Goal: Information Seeking & Learning: Learn about a topic

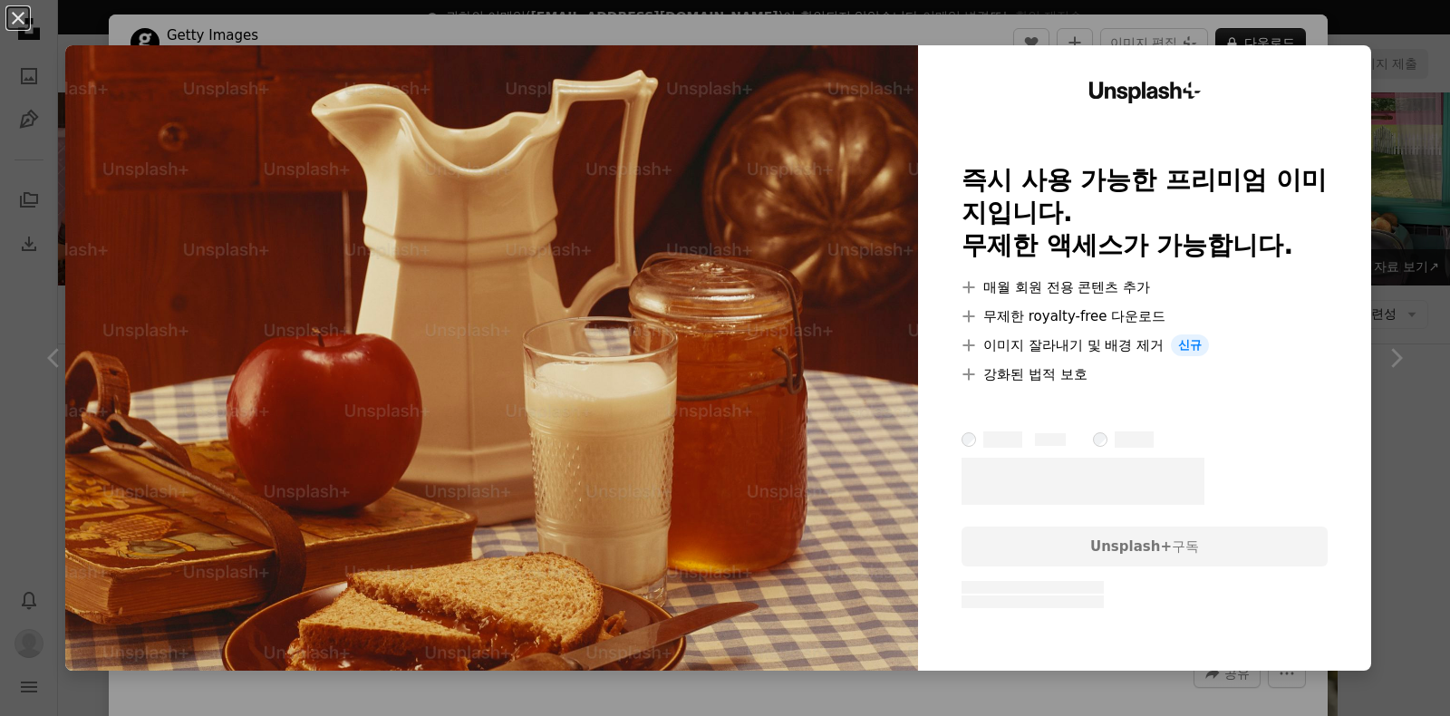
scroll to position [906, 0]
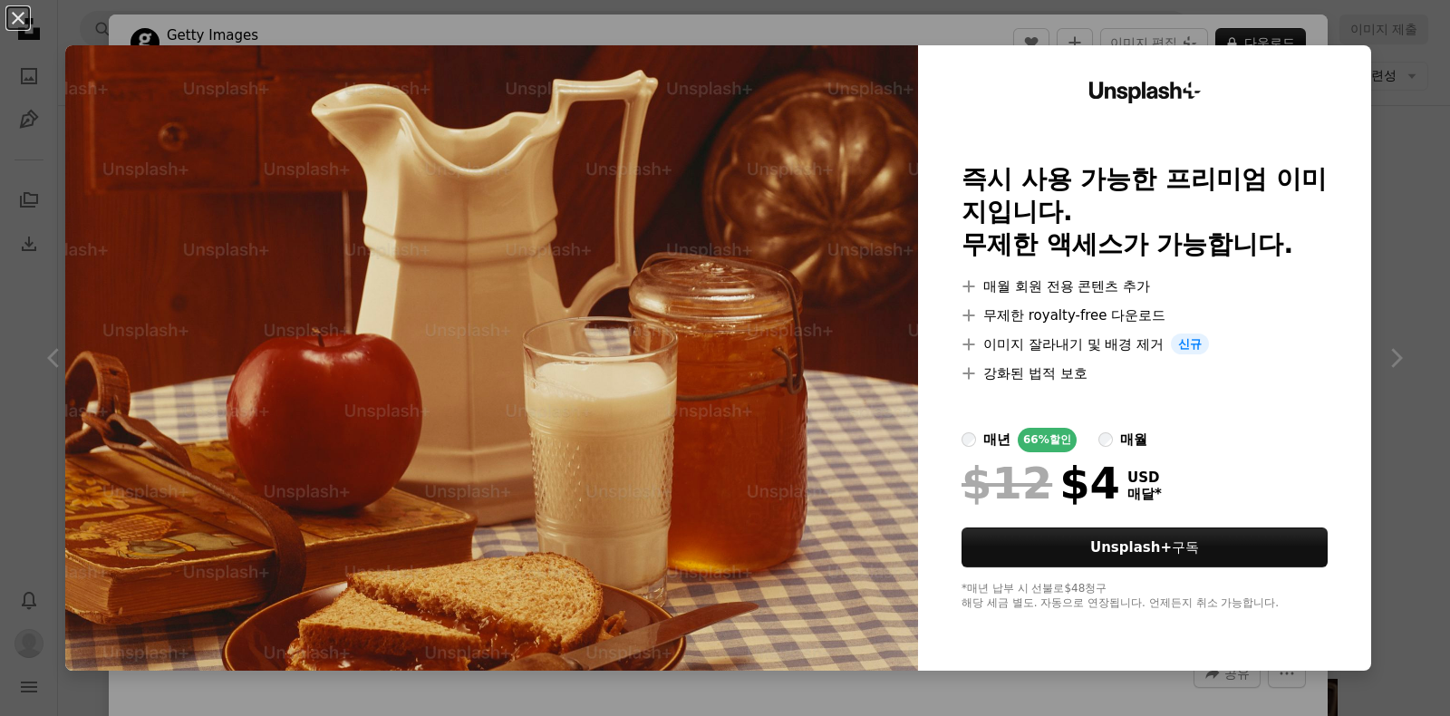
click at [1398, 51] on div "An X shape Unsplash+ 즉시 사용 가능한 프리미엄 이미지입니다. 무제한 액세스가 가능합니다. A plus sign 매월 회원 전…" at bounding box center [725, 358] width 1450 height 716
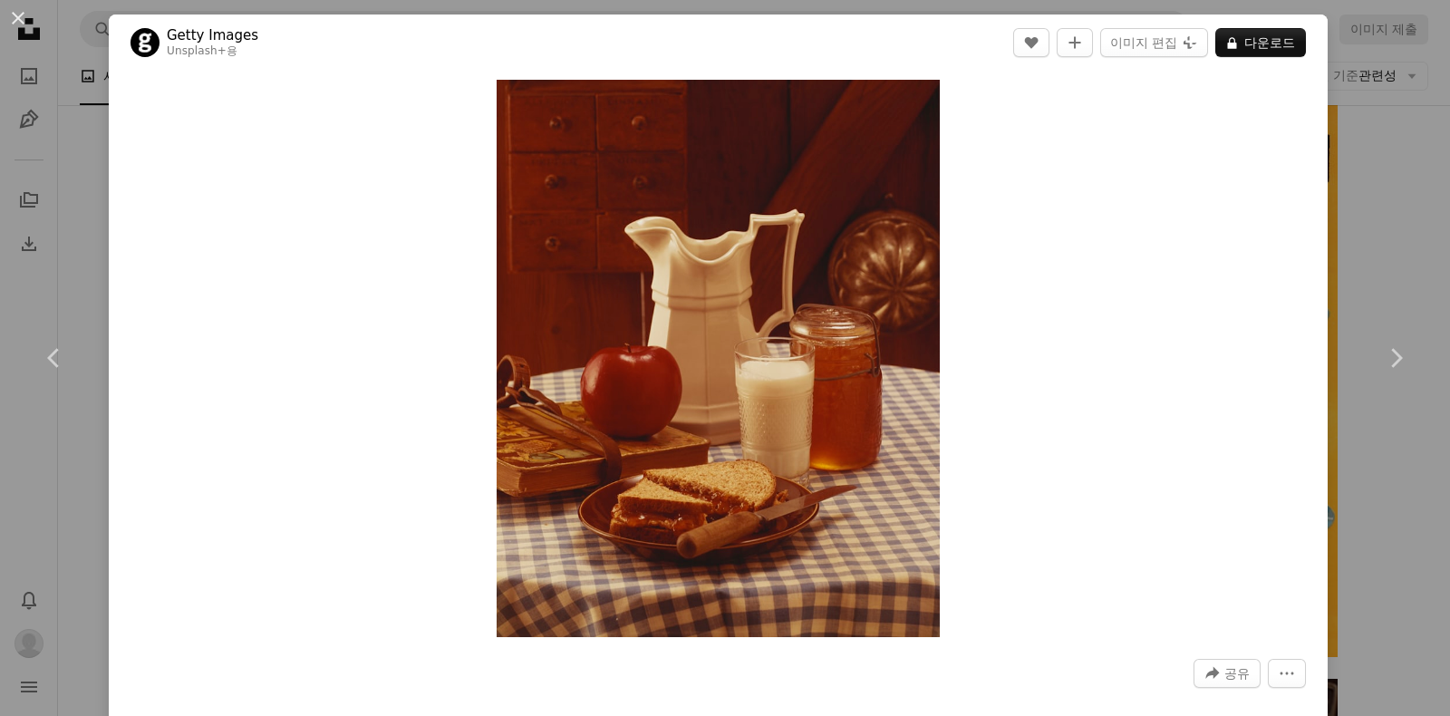
click at [1367, 179] on div "An X shape Chevron left Chevron right Getty Images Unsplash+ 용 A heart A plus s…" at bounding box center [725, 358] width 1450 height 716
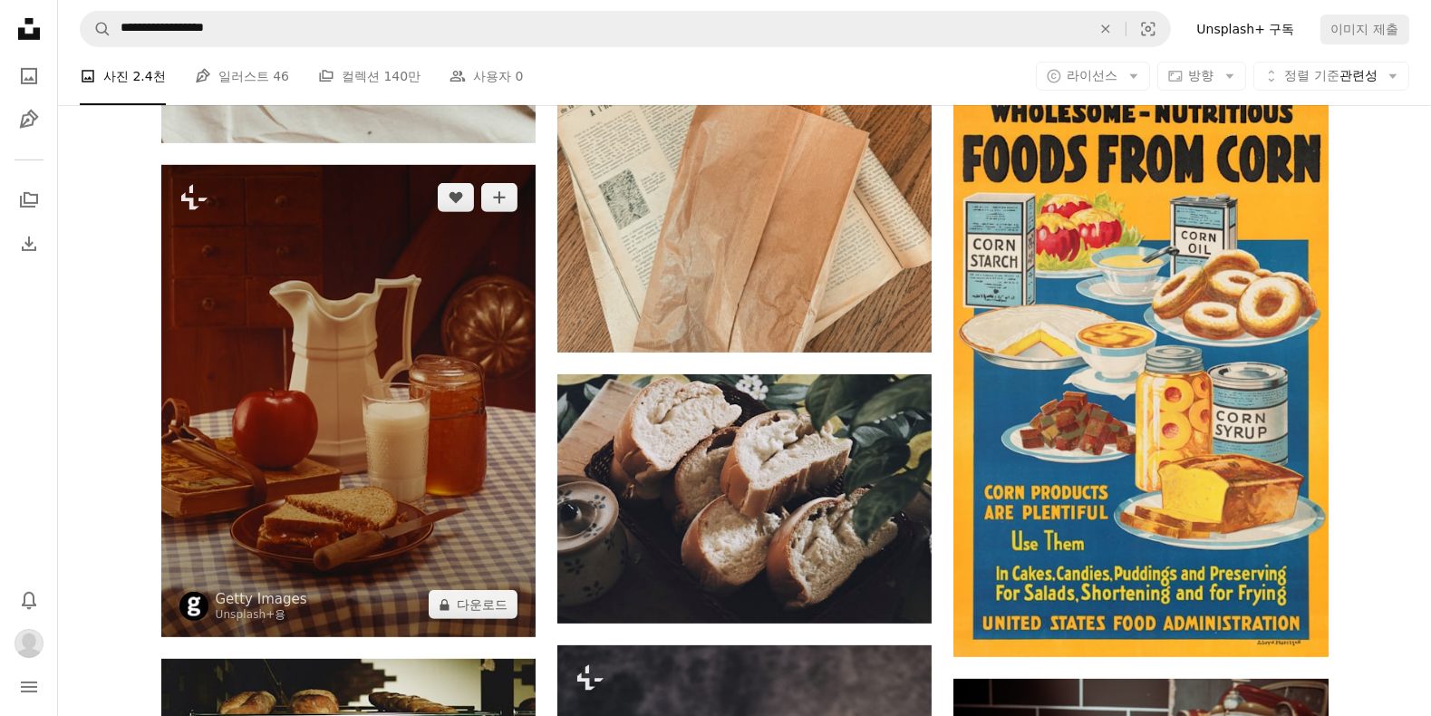
click at [304, 387] on img at bounding box center [348, 401] width 374 height 472
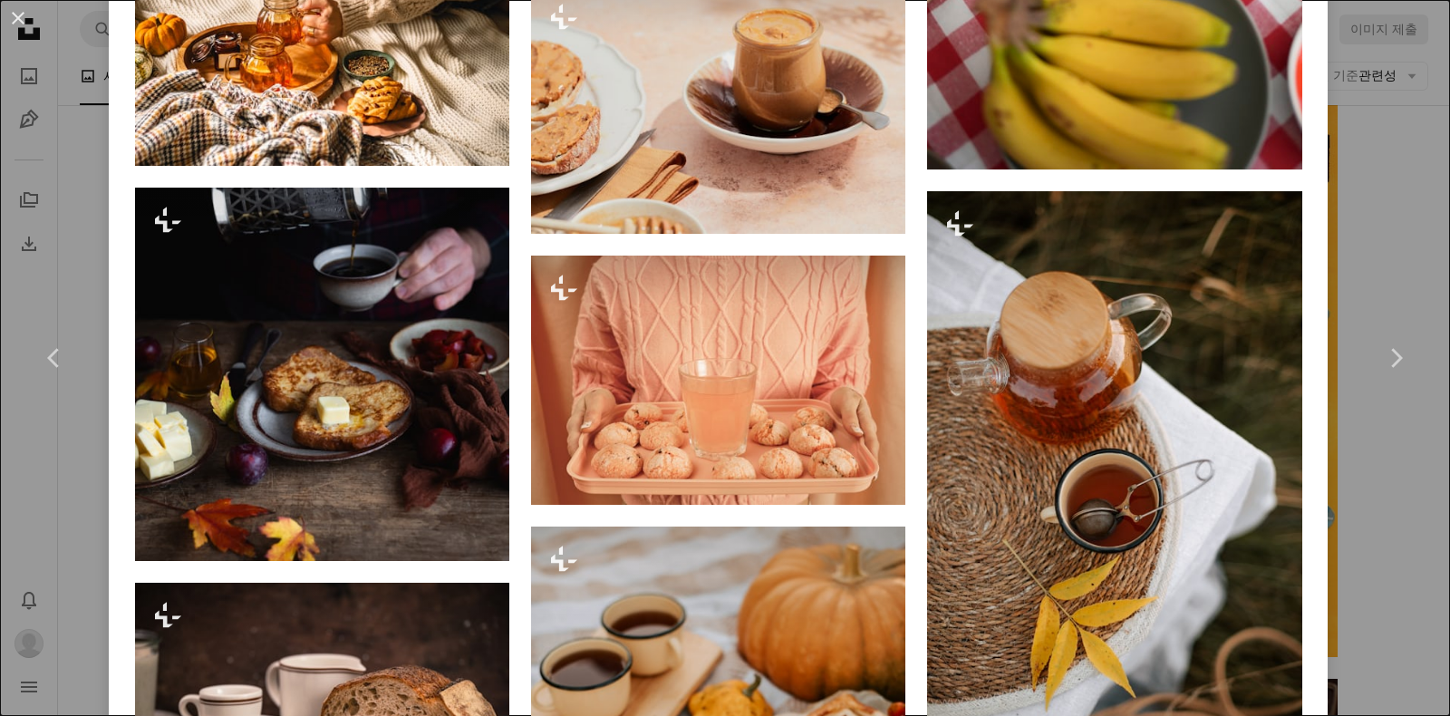
scroll to position [3059, 0]
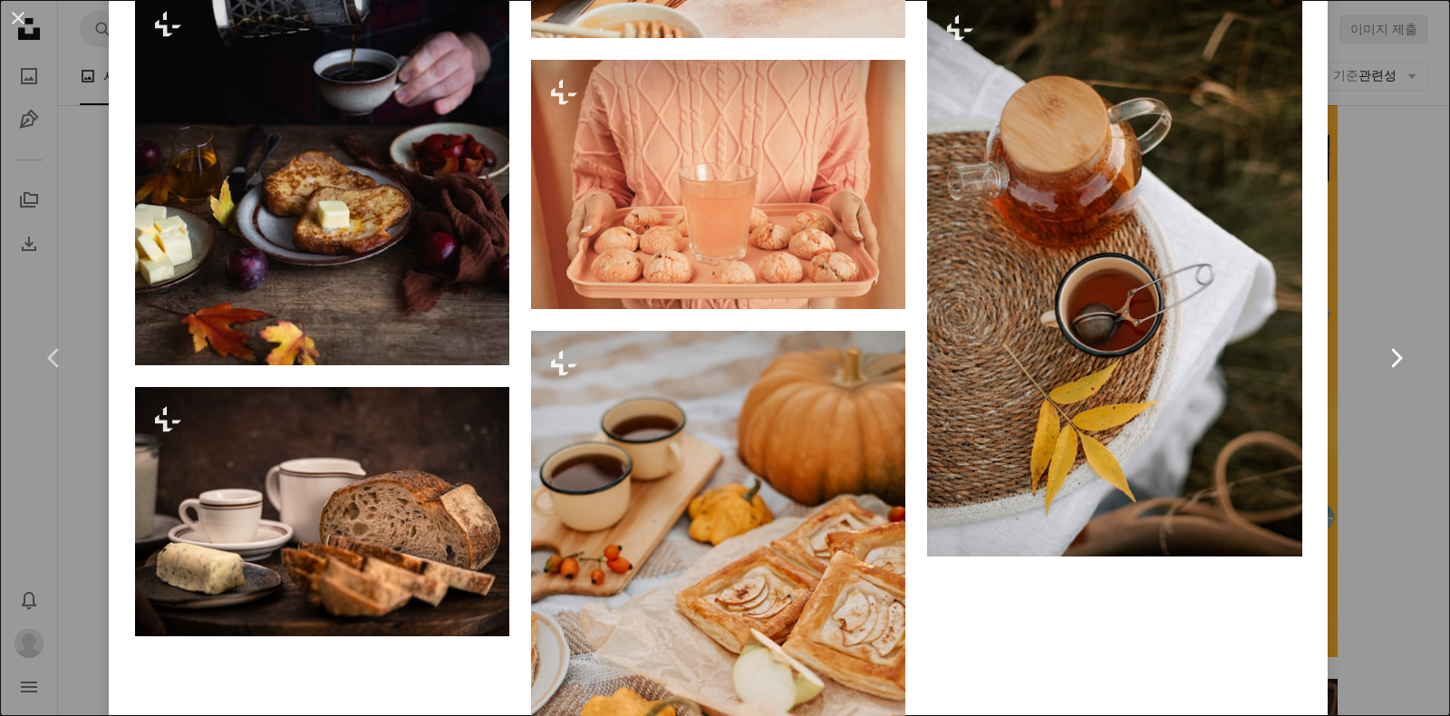
click at [1352, 291] on link "Chevron right" at bounding box center [1396, 358] width 109 height 174
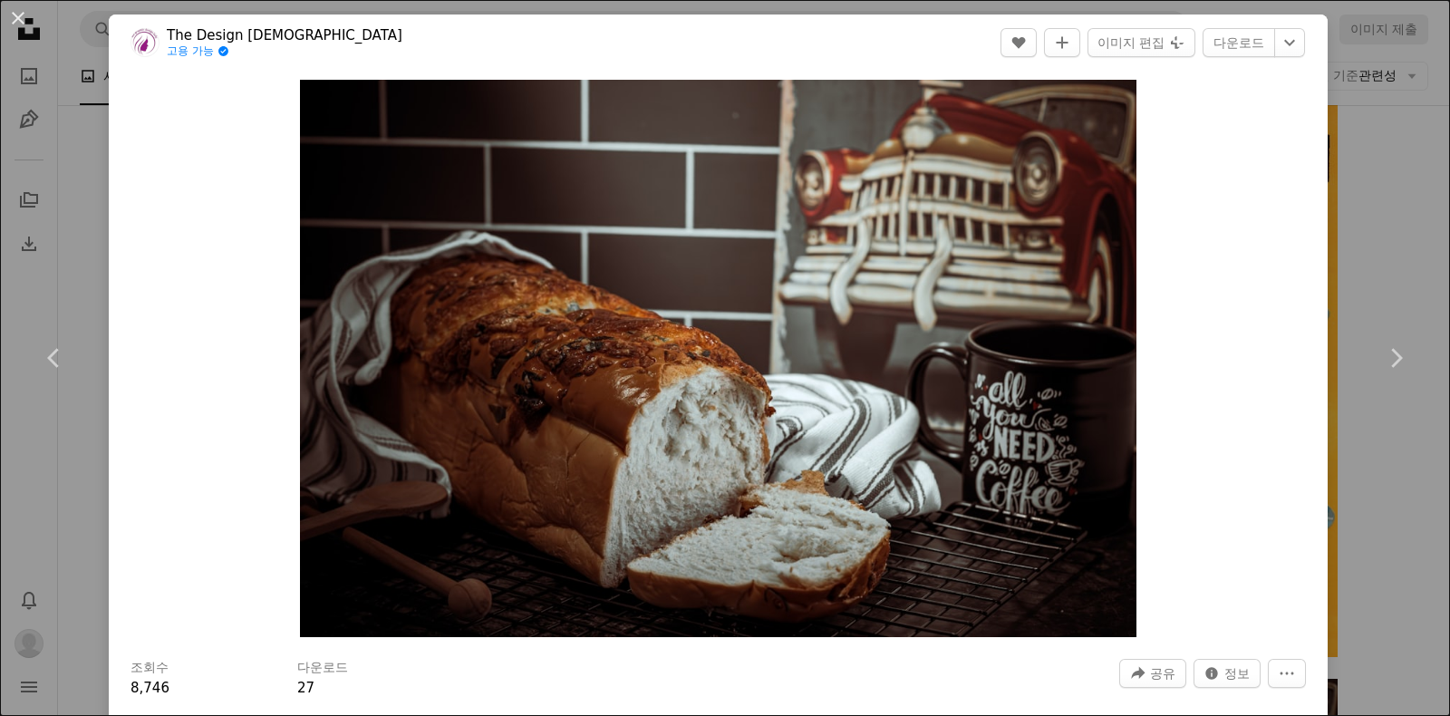
click at [1383, 142] on div "An X shape Chevron left Chevron right The Design [DEMOGRAPHIC_DATA] 고용 가능 A che…" at bounding box center [725, 358] width 1450 height 716
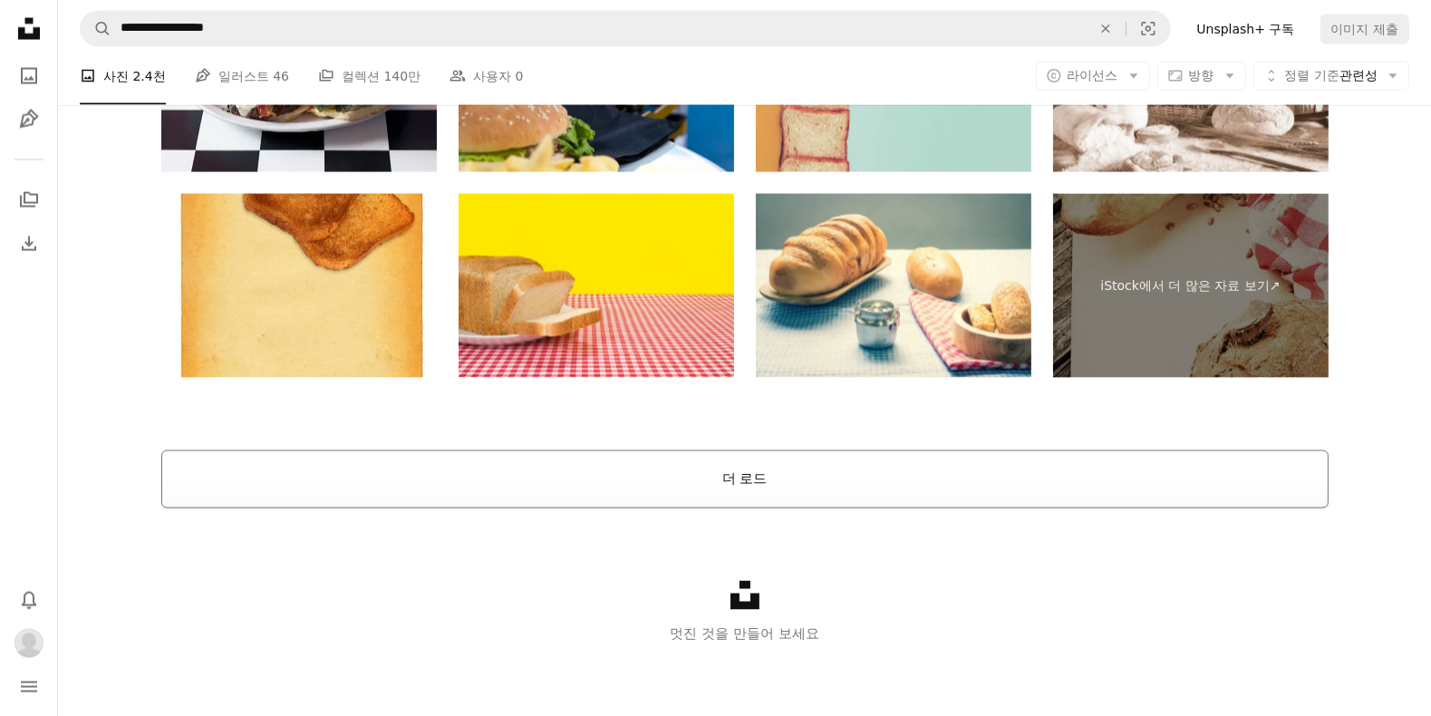
click at [879, 457] on button "더 로드" at bounding box center [745, 480] width 1168 height 58
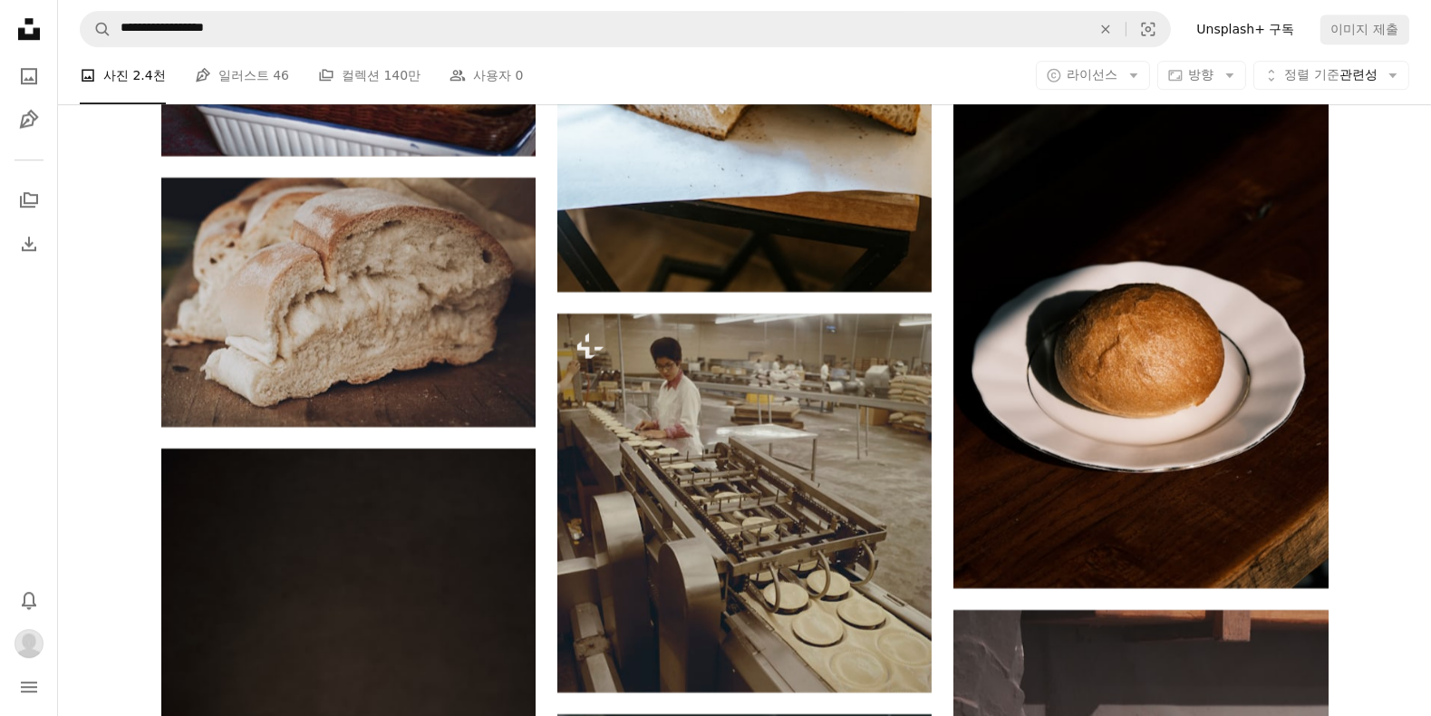
scroll to position [14657, 0]
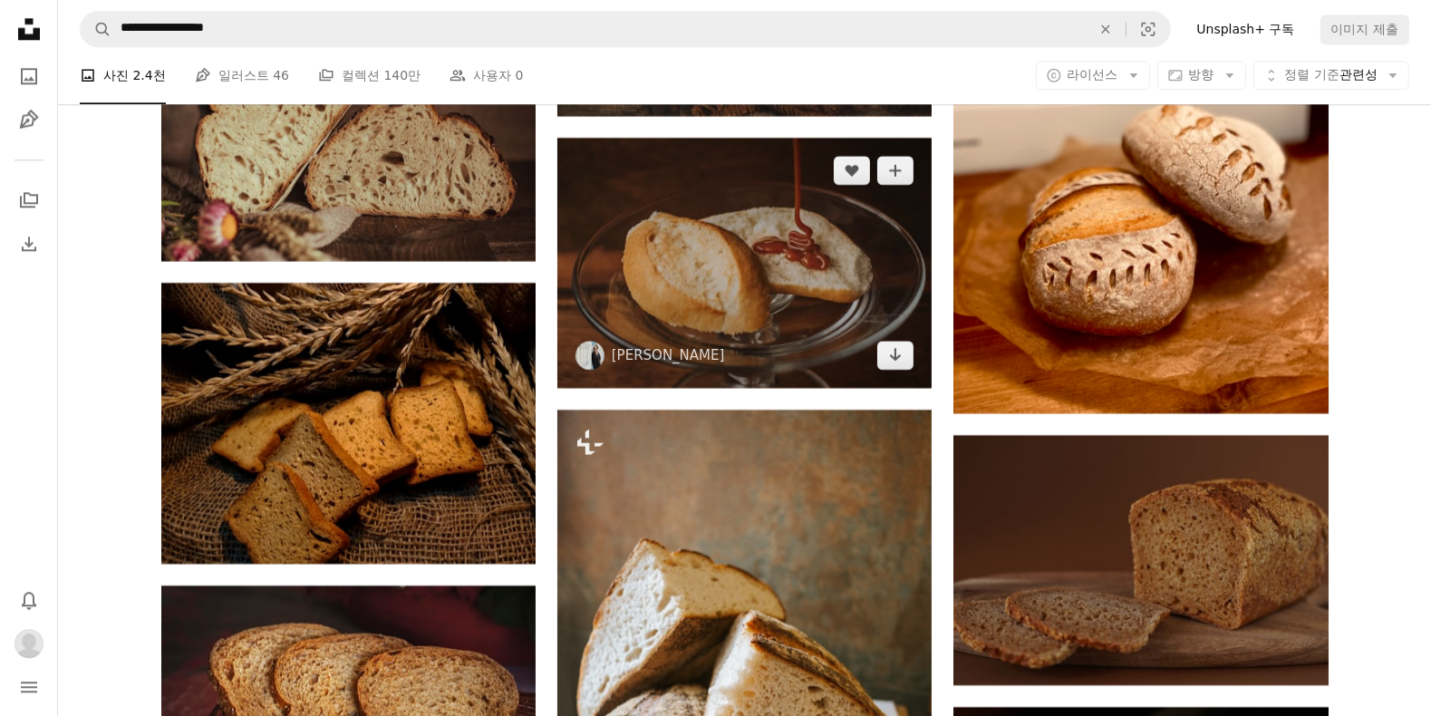
click at [763, 241] on img at bounding box center [745, 262] width 374 height 249
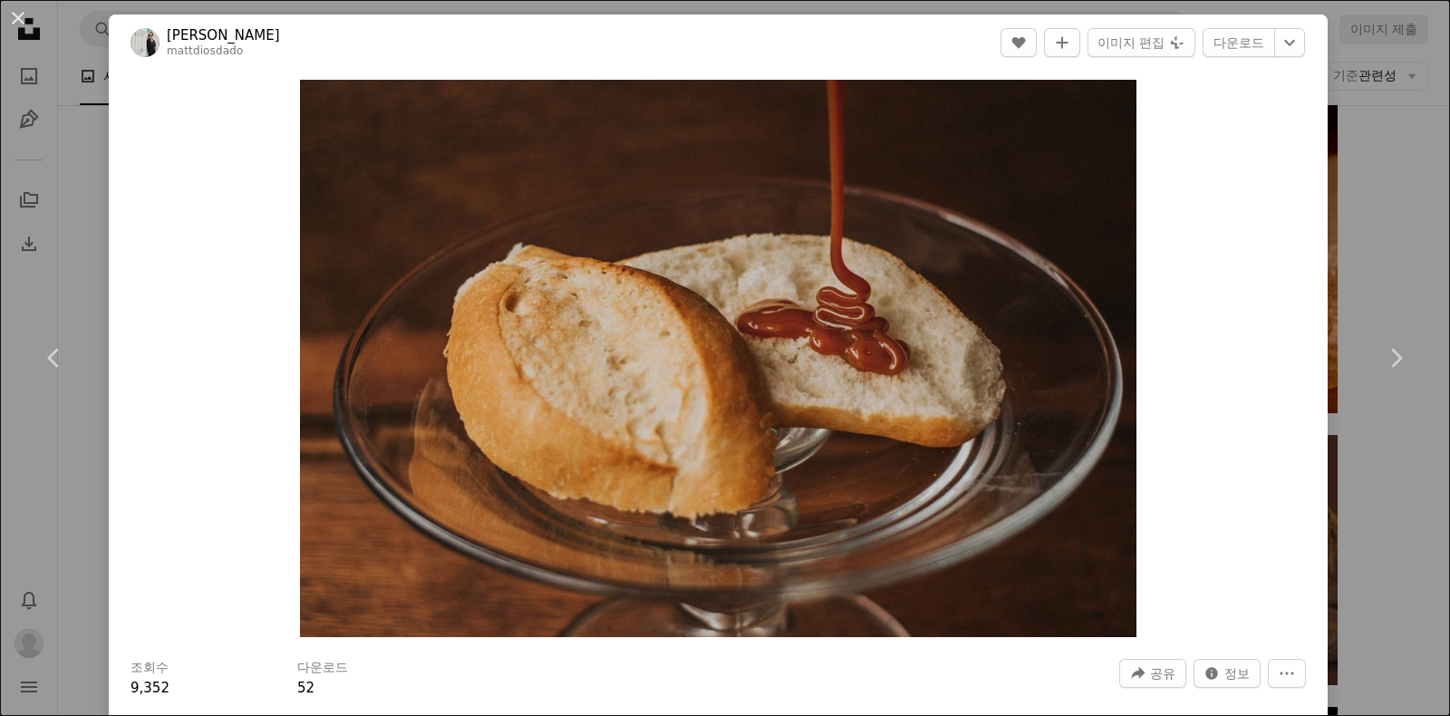
click at [1382, 201] on div "An X shape Chevron left Chevron right [PERSON_NAME] mattdiosdado A heart A plus…" at bounding box center [725, 358] width 1450 height 716
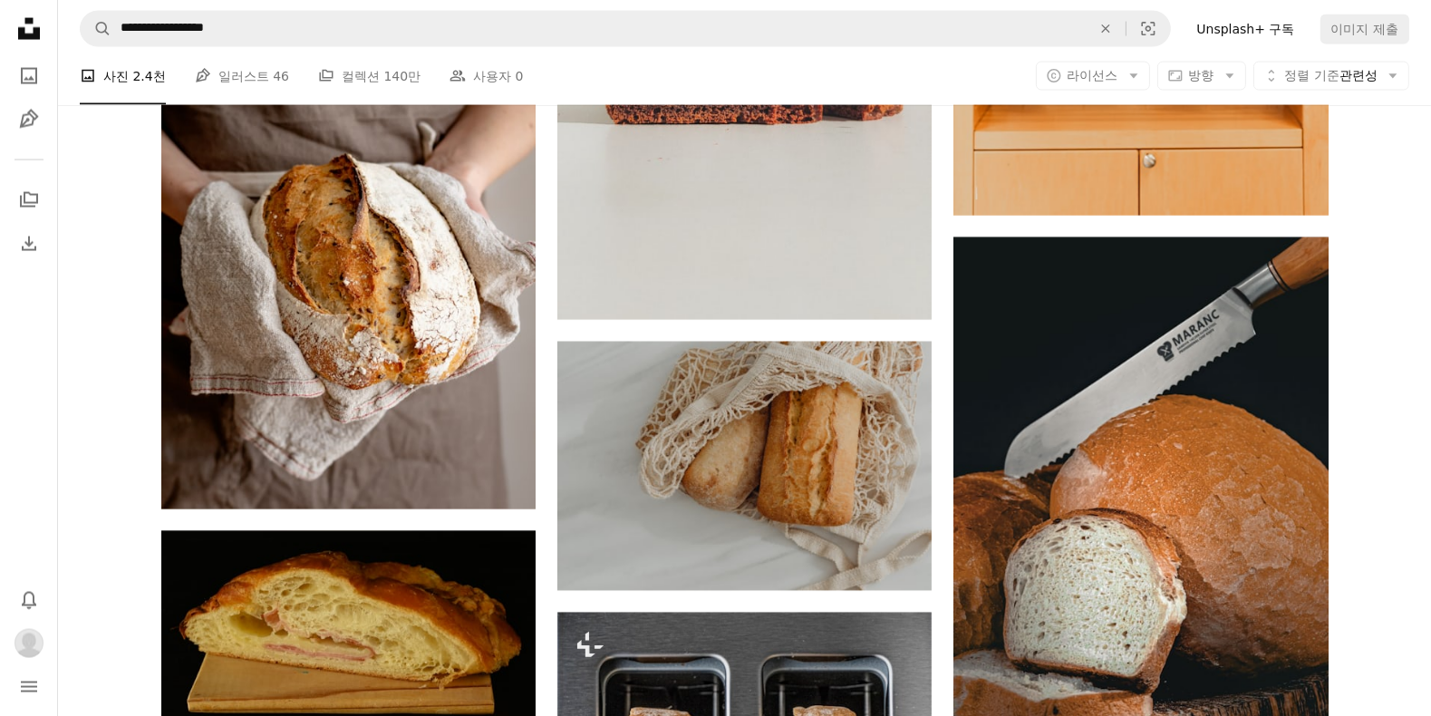
scroll to position [21343, 0]
